Goal: Browse casually

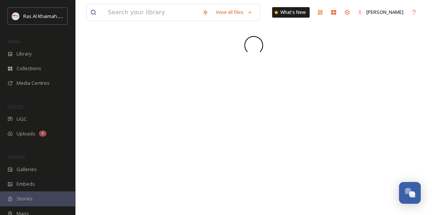
scroll to position [238, 0]
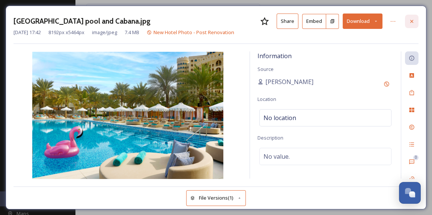
click at [410, 23] on icon at bounding box center [412, 21] width 6 height 6
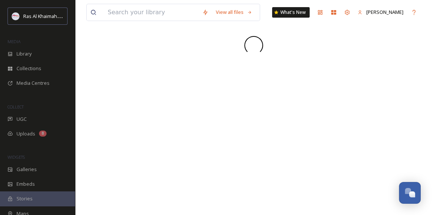
scroll to position [238, 0]
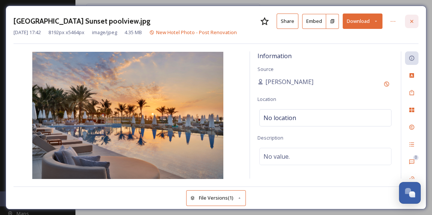
click at [410, 23] on icon at bounding box center [412, 21] width 6 height 6
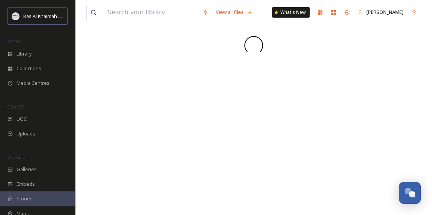
scroll to position [238, 0]
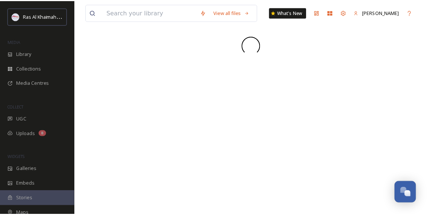
scroll to position [238, 0]
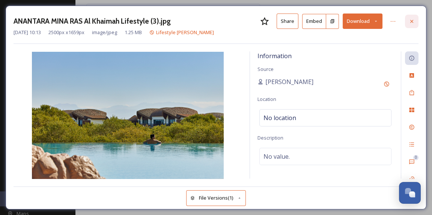
click at [411, 21] on icon at bounding box center [412, 21] width 6 height 6
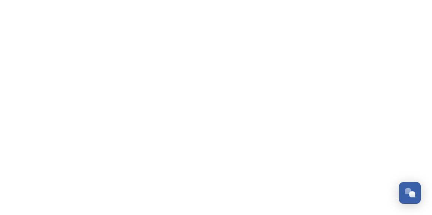
scroll to position [238, 0]
